Goal: Complete application form

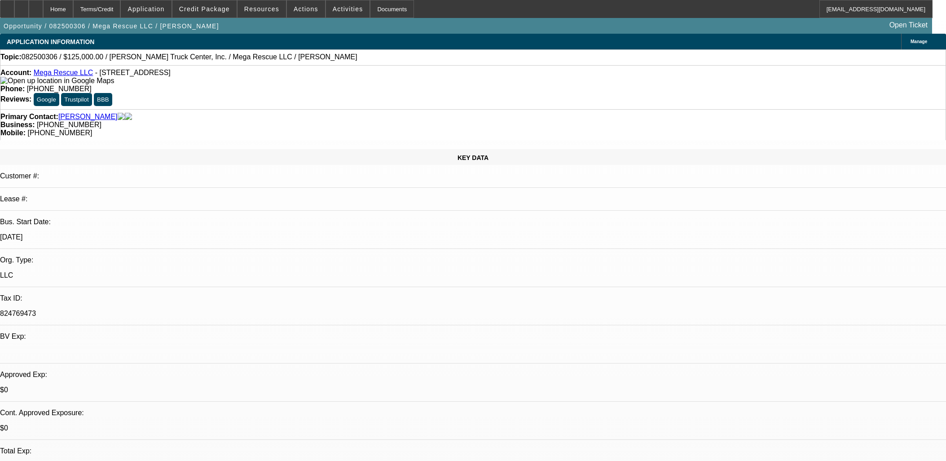
select select "0"
select select "2"
select select "0.1"
select select "4"
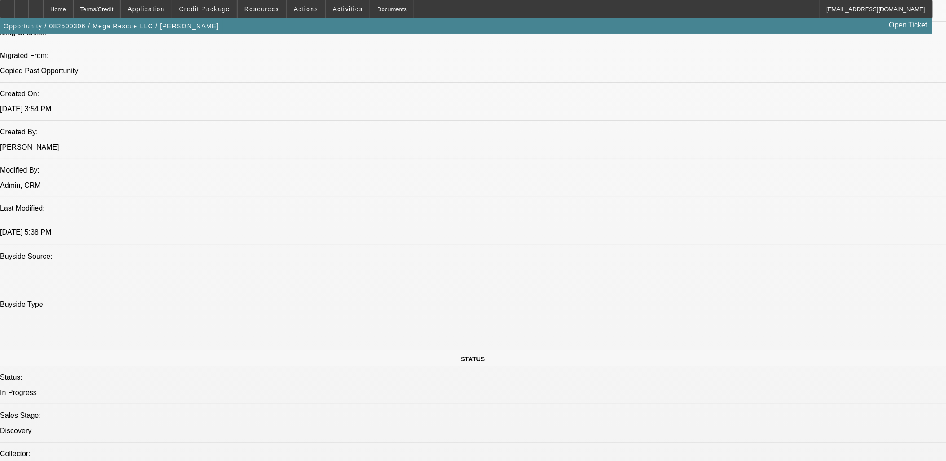
scroll to position [748, 0]
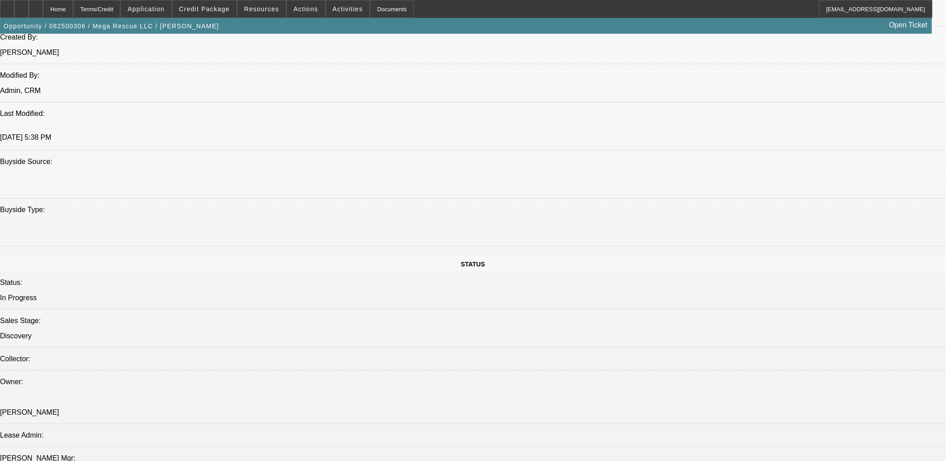
drag, startPoint x: 549, startPoint y: 311, endPoint x: 3, endPoint y: 47, distance: 606.3
drag, startPoint x: 8, startPoint y: 52, endPoint x: 585, endPoint y: 399, distance: 674.0
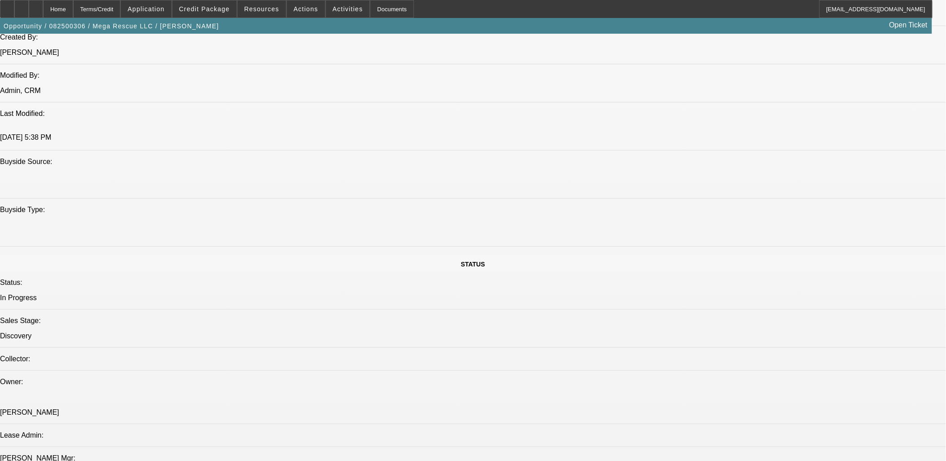
drag, startPoint x: 585, startPoint y: 399, endPoint x: 536, endPoint y: 406, distance: 49.9
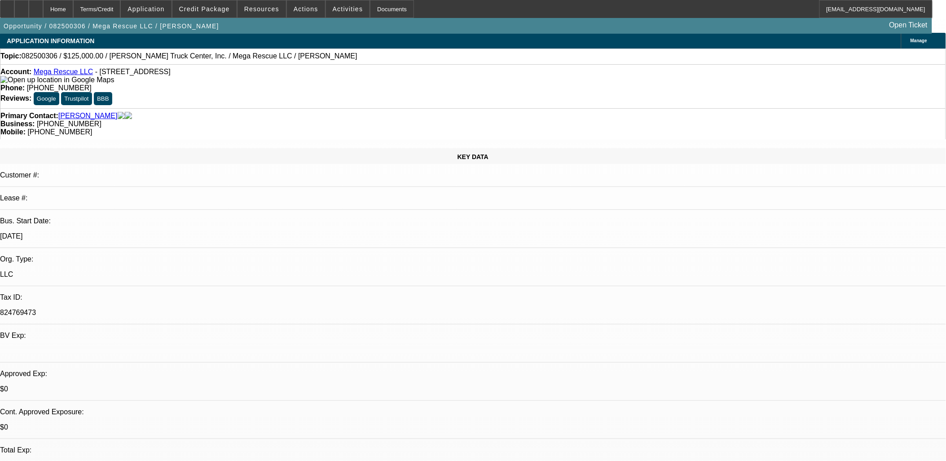
scroll to position [0, 0]
